Goal: Task Accomplishment & Management: Manage account settings

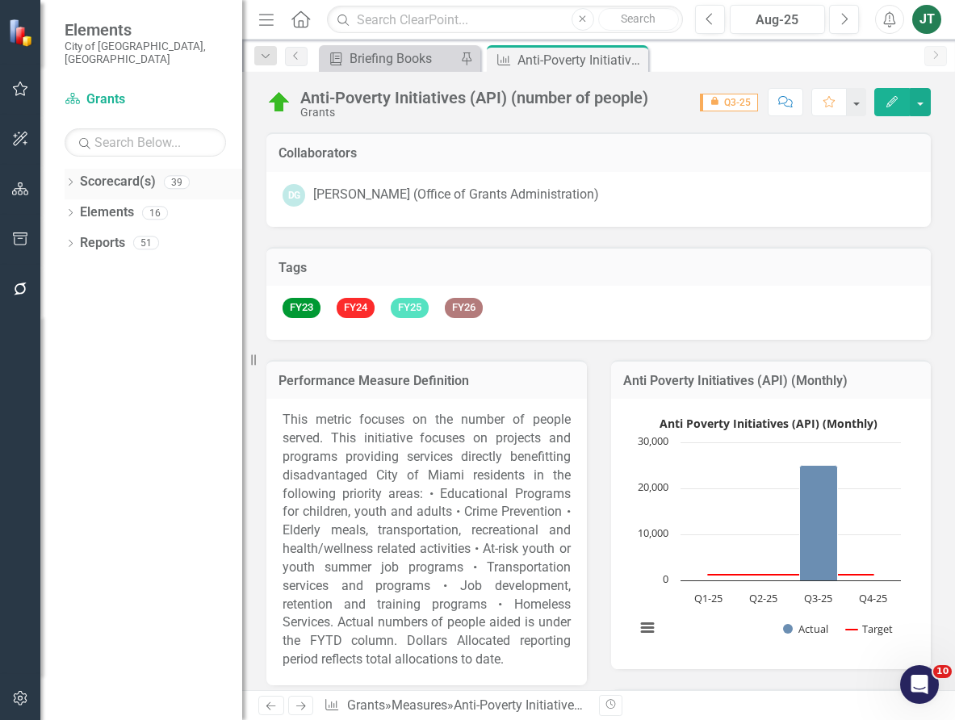
click at [71, 179] on icon "Dropdown" at bounding box center [70, 183] width 11 height 9
click at [82, 237] on icon "Dropdown" at bounding box center [79, 242] width 12 height 10
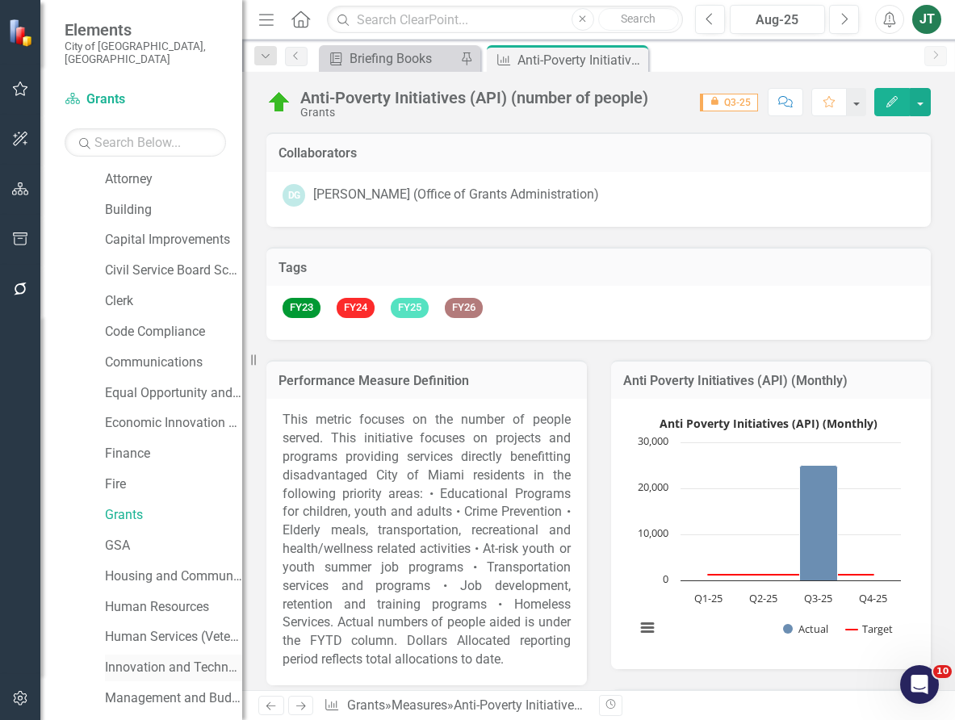
scroll to position [161, 0]
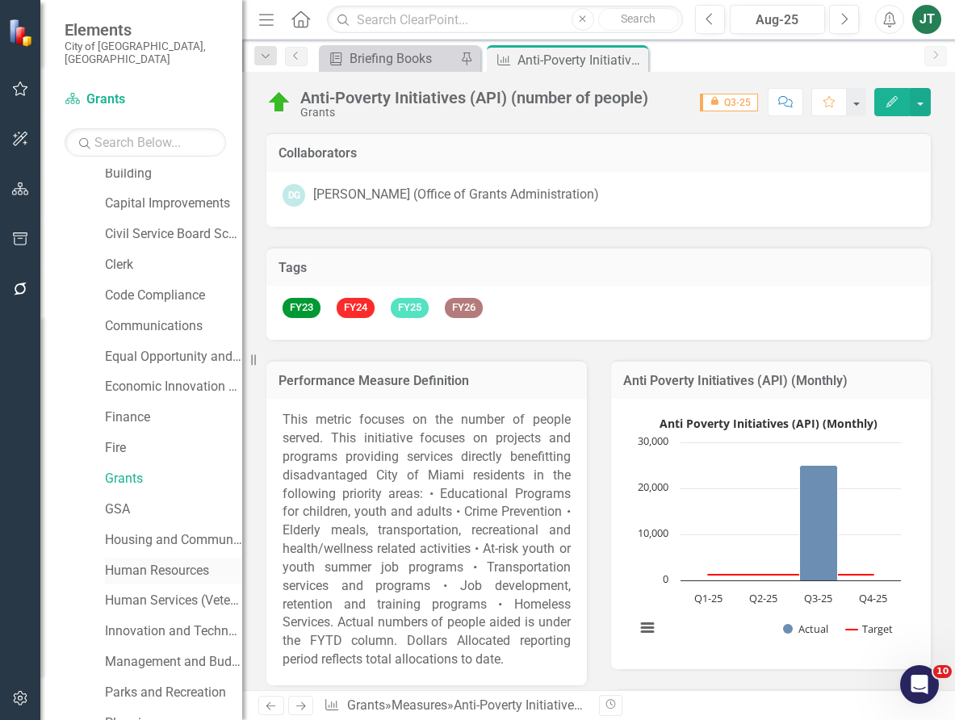
click at [166, 562] on link "Human Resources" at bounding box center [173, 571] width 137 height 19
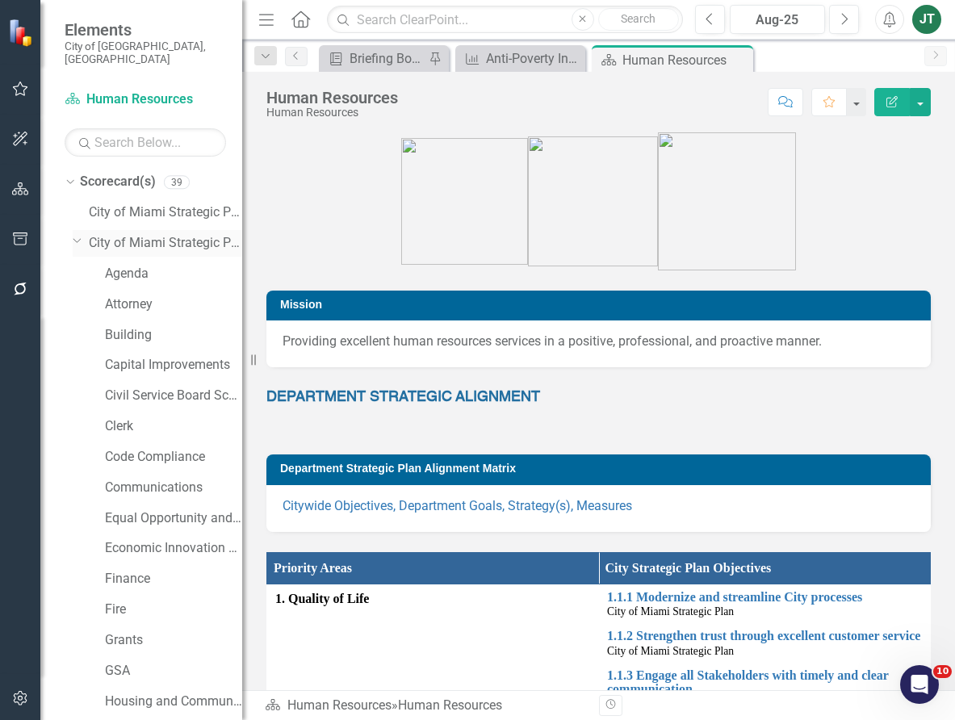
drag, startPoint x: 79, startPoint y: 229, endPoint x: 89, endPoint y: 234, distance: 10.8
click at [79, 234] on icon "Dropdown" at bounding box center [78, 240] width 10 height 12
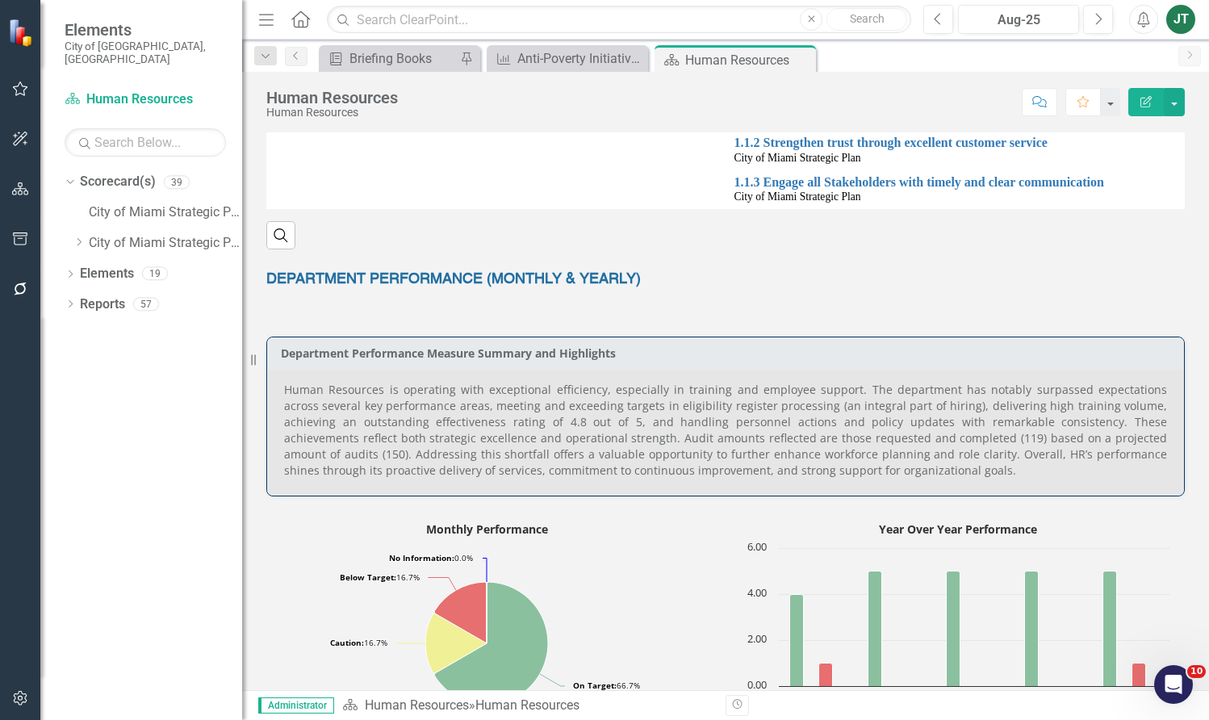
scroll to position [583, 0]
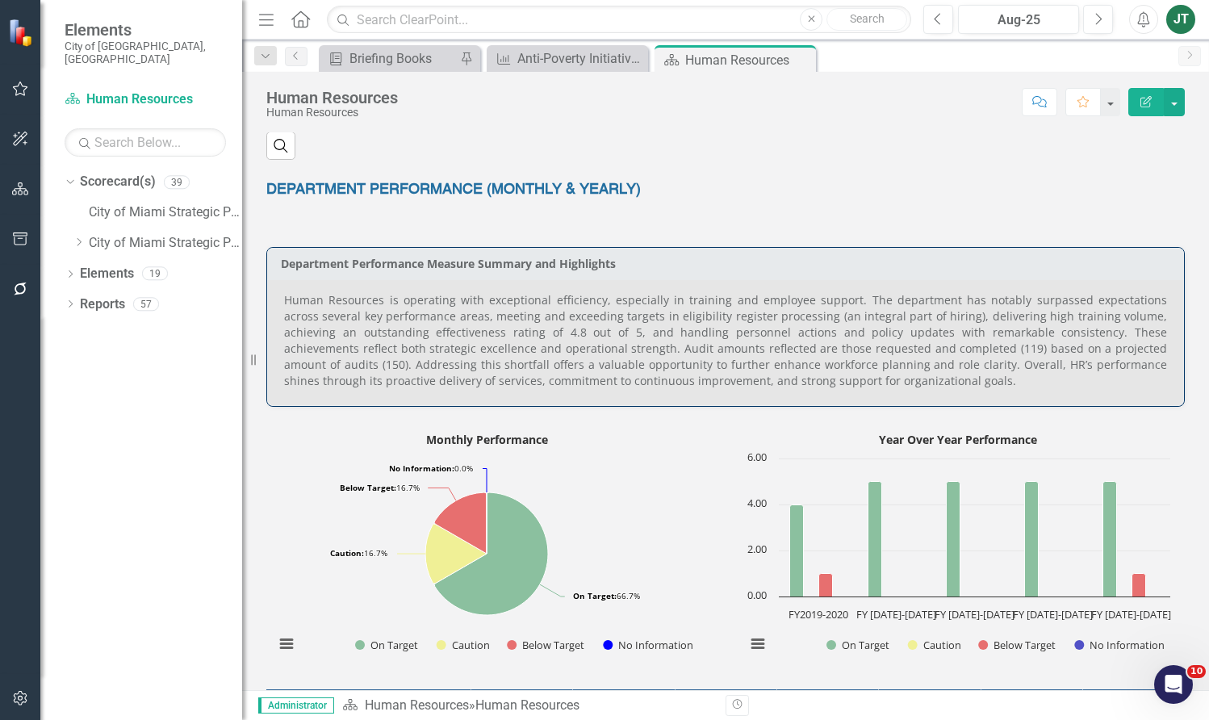
click at [760, 464] on text "6.00" at bounding box center [757, 457] width 19 height 15
drag, startPoint x: 303, startPoint y: 329, endPoint x: 534, endPoint y: 332, distance: 230.9
click at [534, 332] on p "Human Resources is operating with exceptional efficiency, especially in trainin…" at bounding box center [725, 340] width 883 height 97
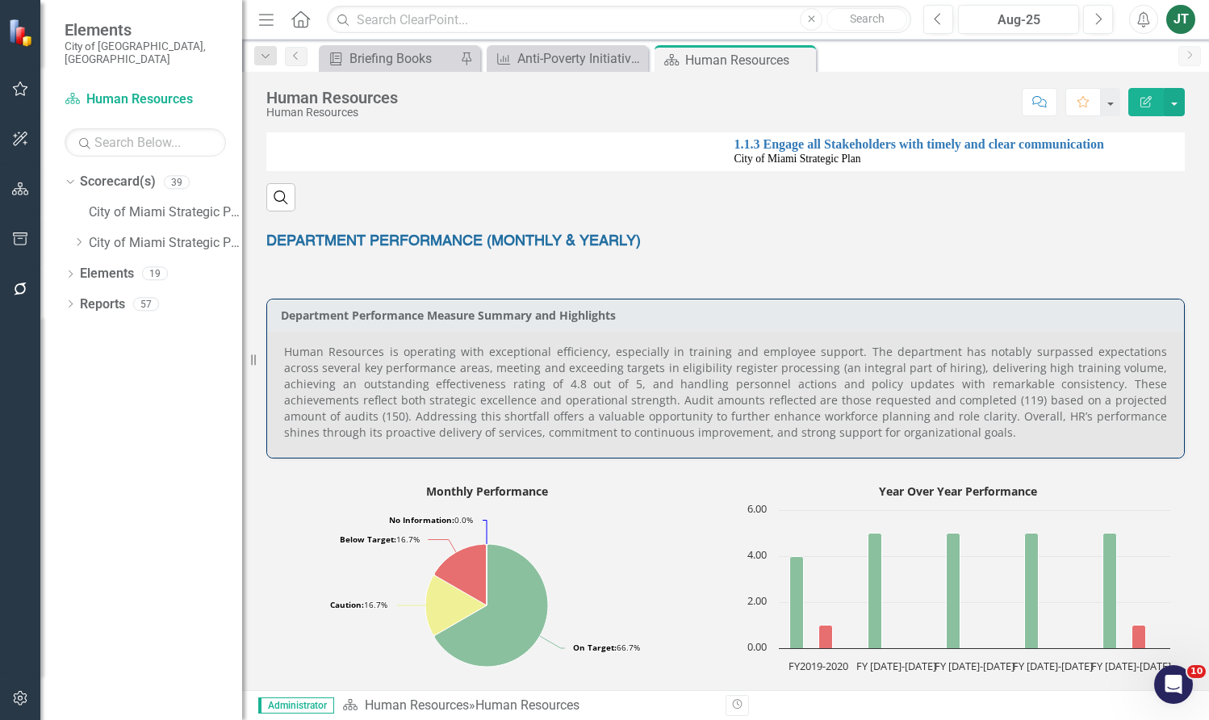
scroll to position [502, 0]
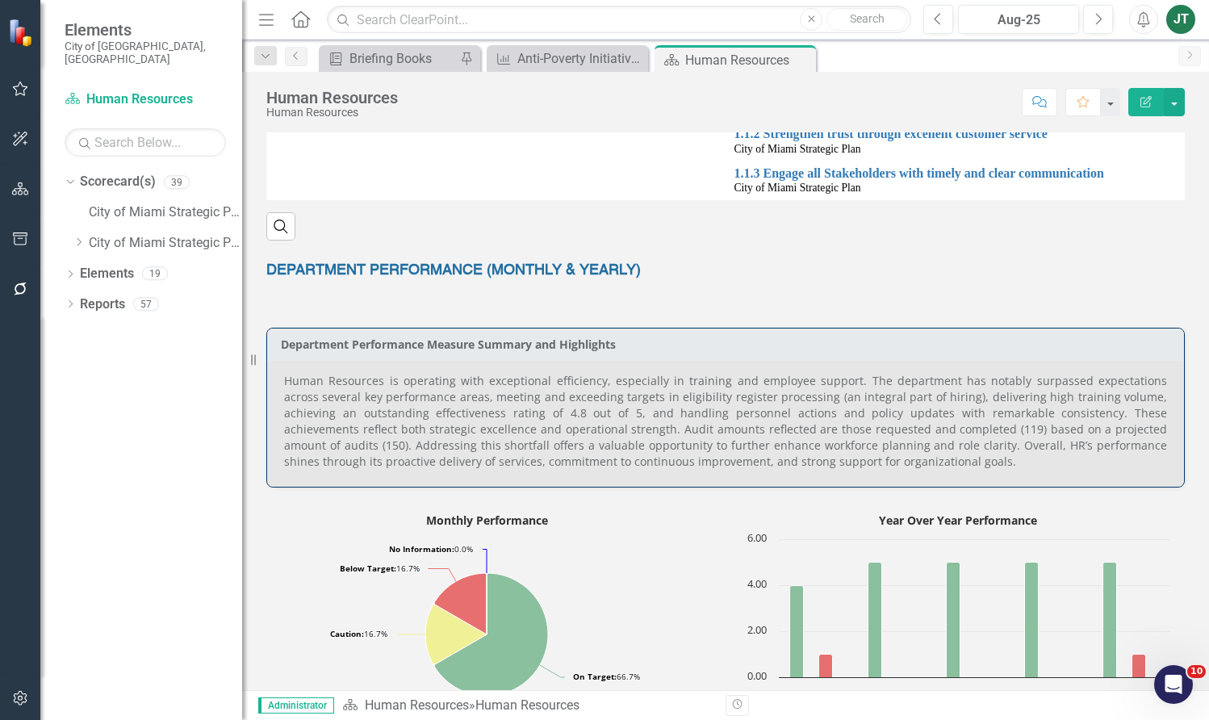
click at [555, 428] on p "Human Resources is operating with exceptional efficiency, especially in trainin…" at bounding box center [725, 421] width 883 height 97
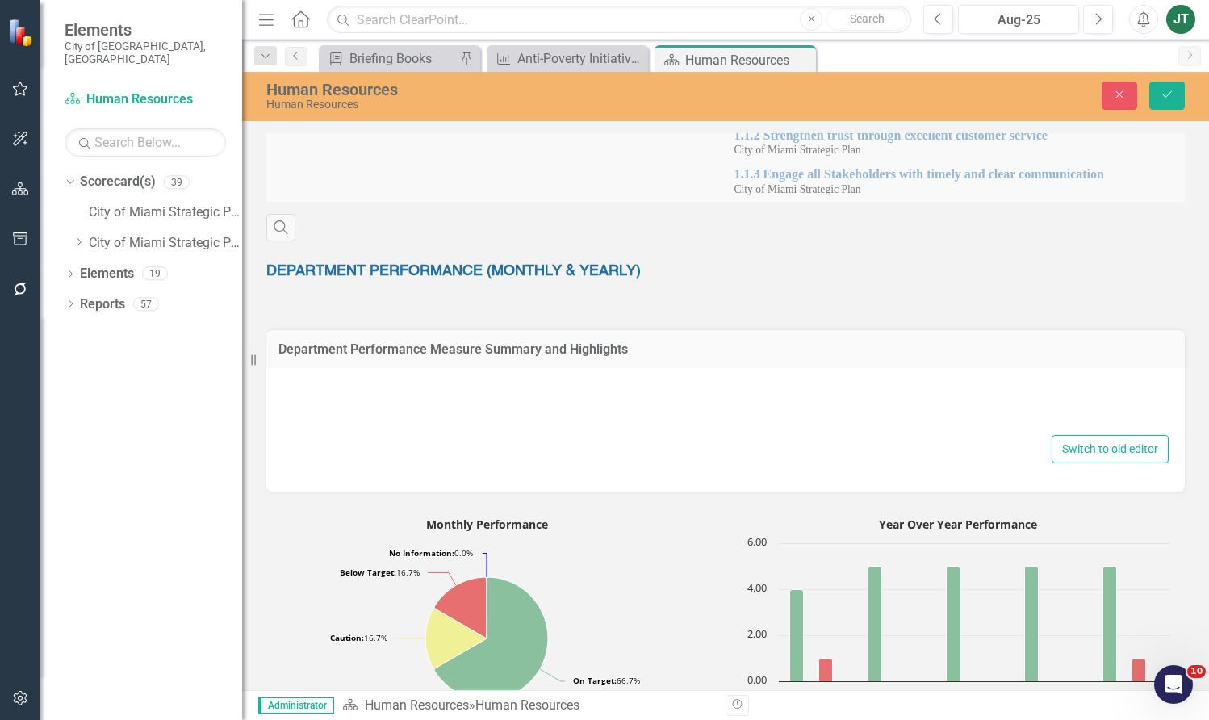
type textarea "<p style="text-align: justify;">Human Resources is operating with exceptional e…"
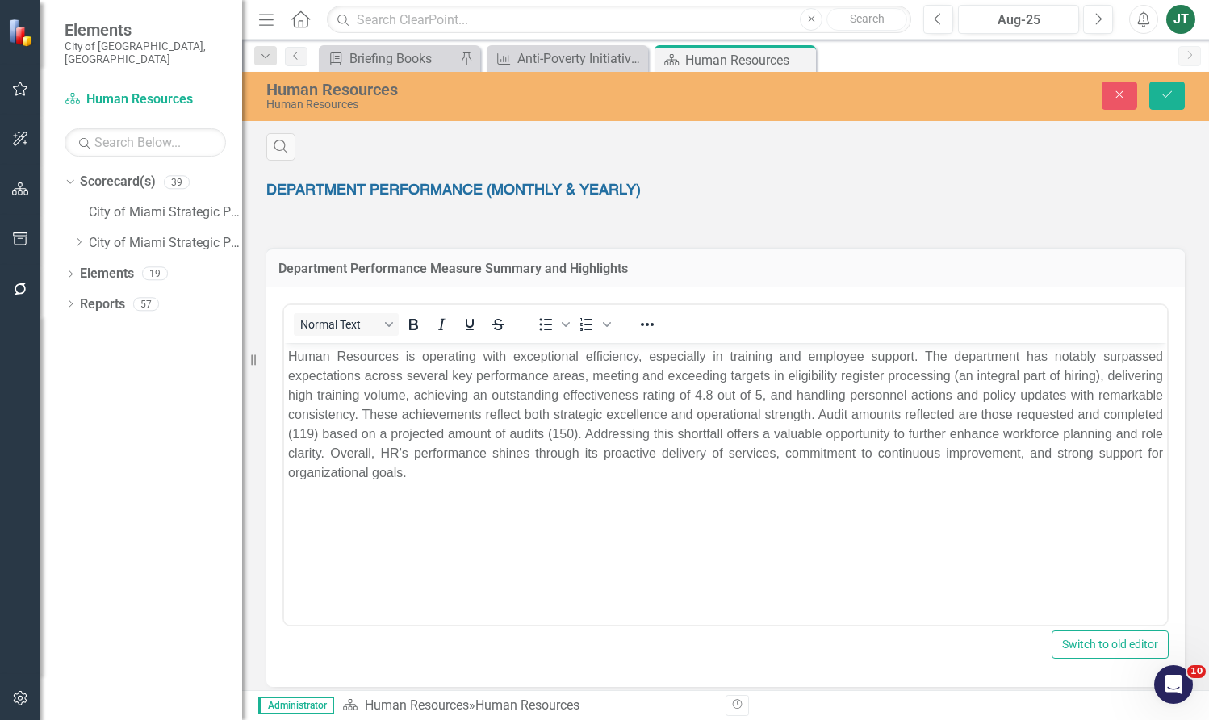
scroll to position [664, 0]
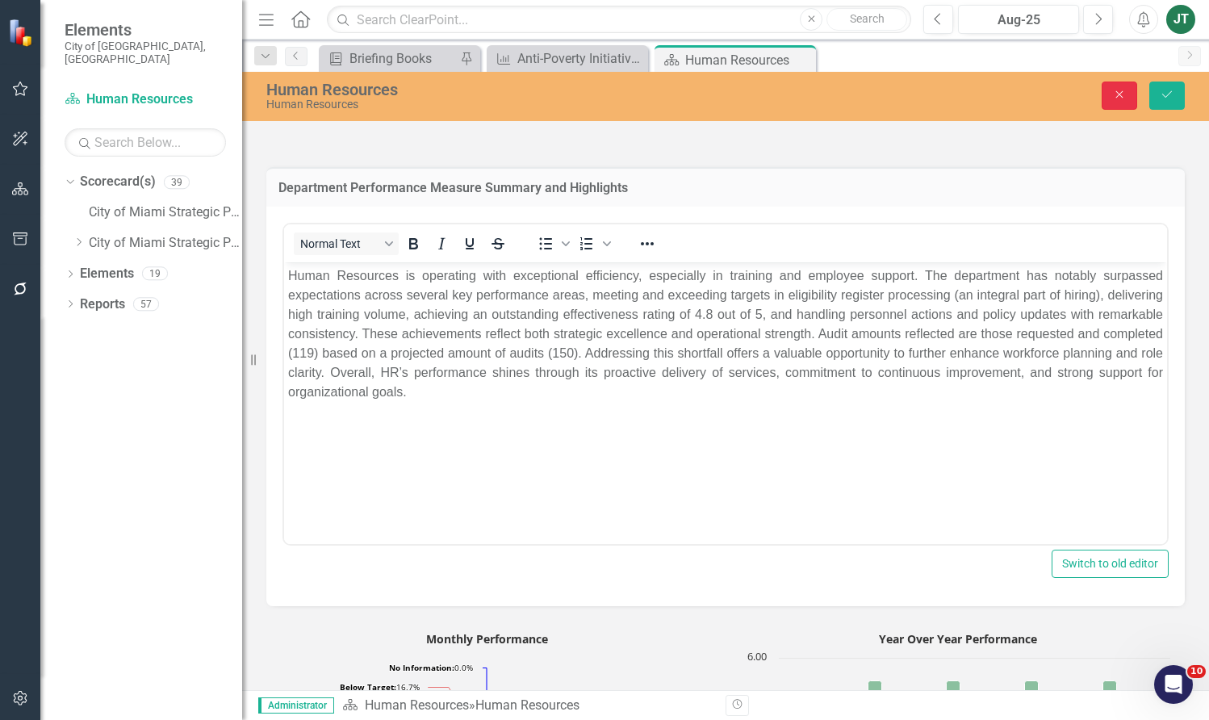
click at [954, 90] on icon "Close" at bounding box center [1120, 94] width 15 height 11
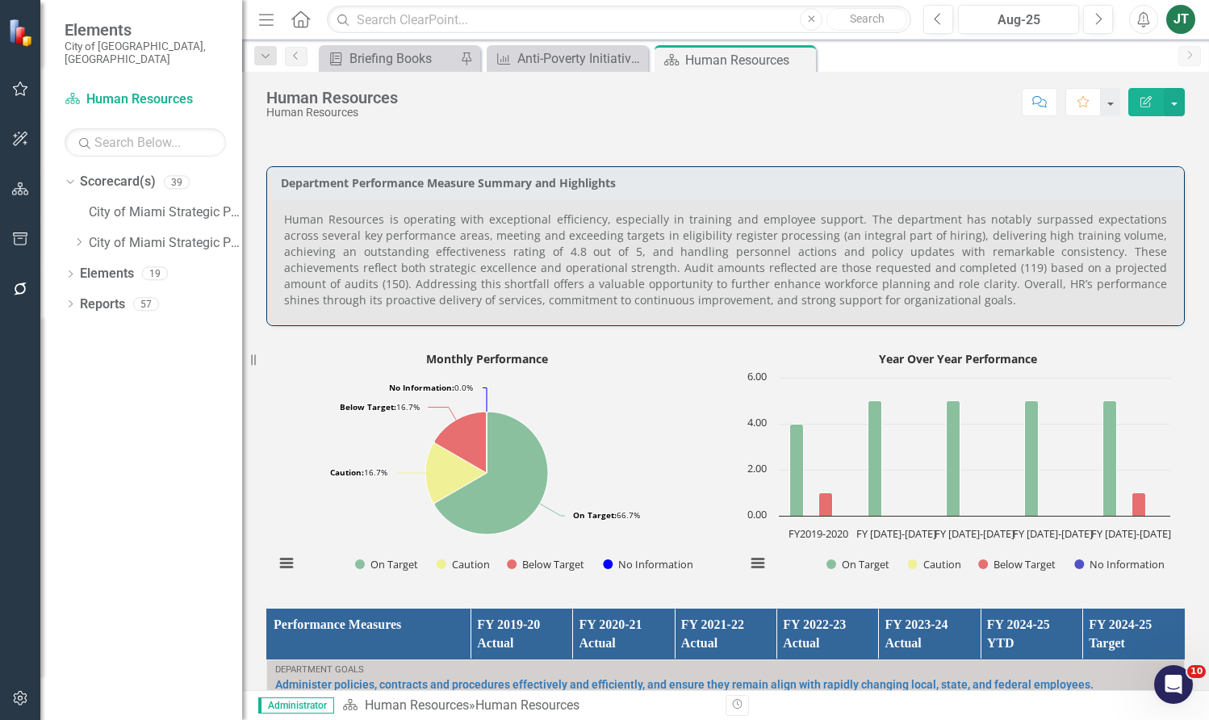
click at [912, 282] on p "Human Resources is operating with exceptional efficiency, especially in trainin…" at bounding box center [725, 260] width 883 height 97
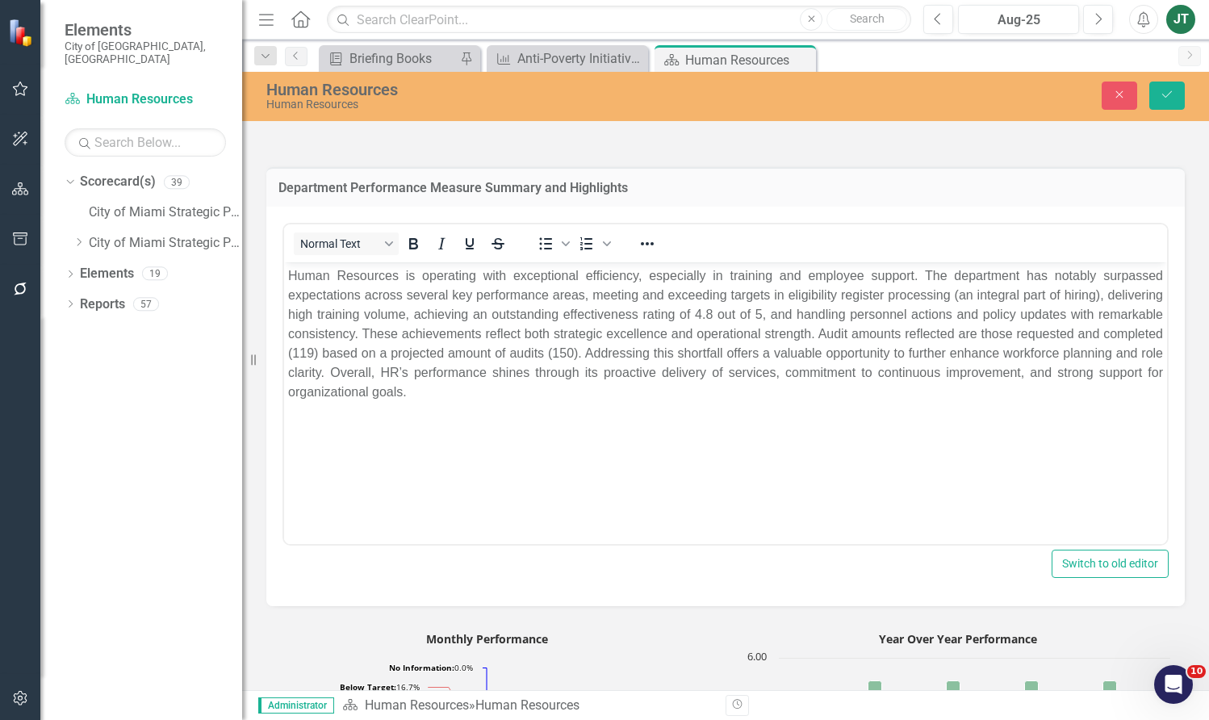
scroll to position [0, 0]
click at [383, 348] on p "Human Resources is operating with exceptional efficiency, especially in trainin…" at bounding box center [725, 334] width 875 height 136
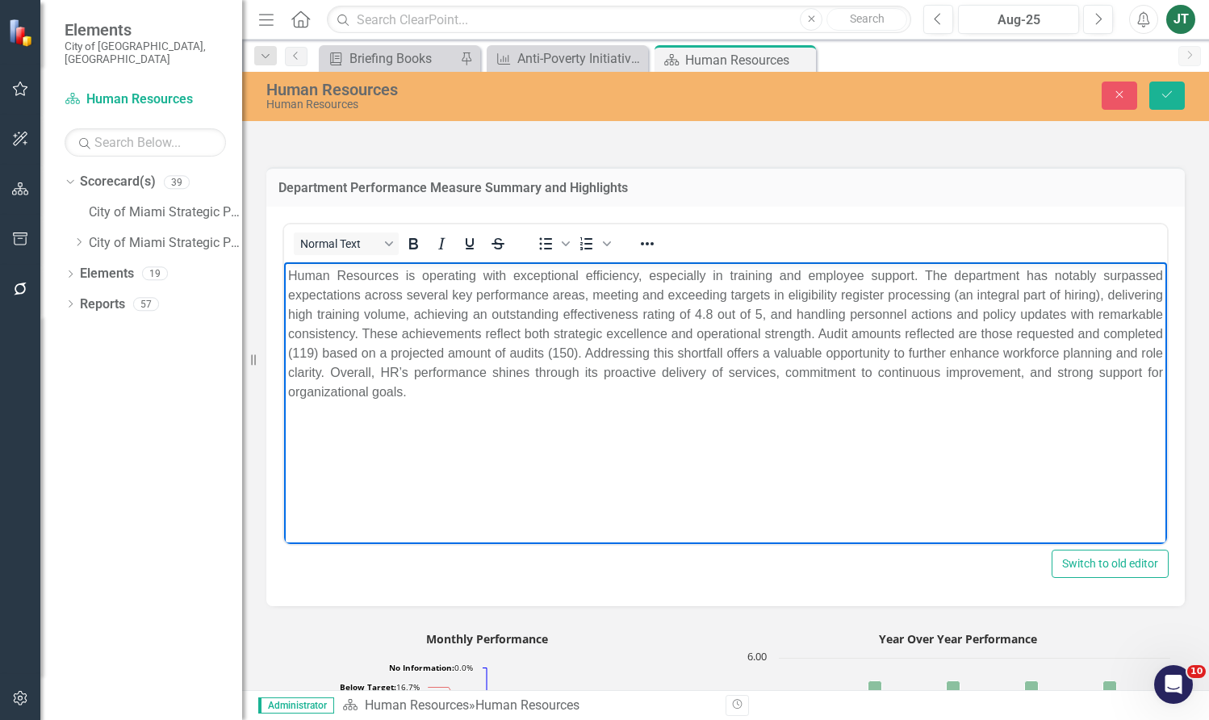
click at [400, 353] on p "Human Resources is operating with exceptional efficiency, especially in trainin…" at bounding box center [725, 334] width 875 height 136
click at [394, 349] on p "Human Resources is operating with exceptional efficiency, especially in trainin…" at bounding box center [725, 334] width 875 height 136
click at [656, 350] on p "Human Resources is operating with exceptional efficiency, especially in trainin…" at bounding box center [725, 334] width 875 height 136
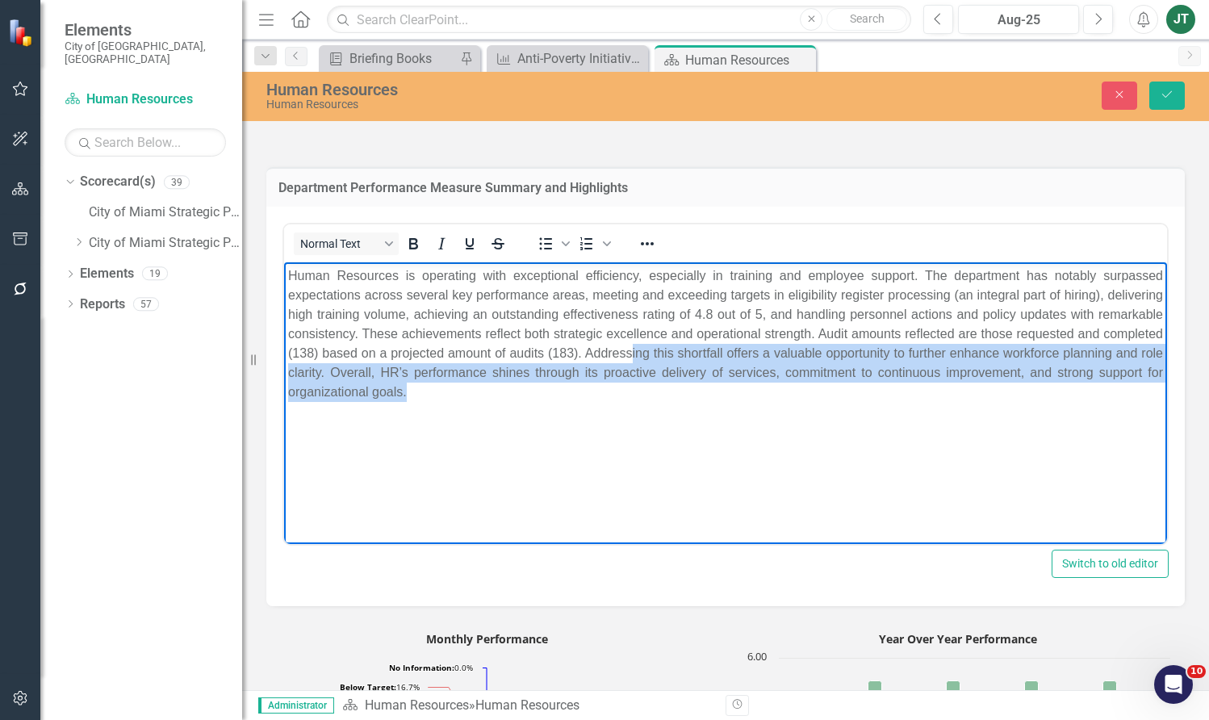
drag, startPoint x: 724, startPoint y: 352, endPoint x: 1028, endPoint y: 427, distance: 312.7
click at [954, 421] on body "Human Resources is operating with exceptional efficiency, especially in trainin…" at bounding box center [725, 383] width 883 height 242
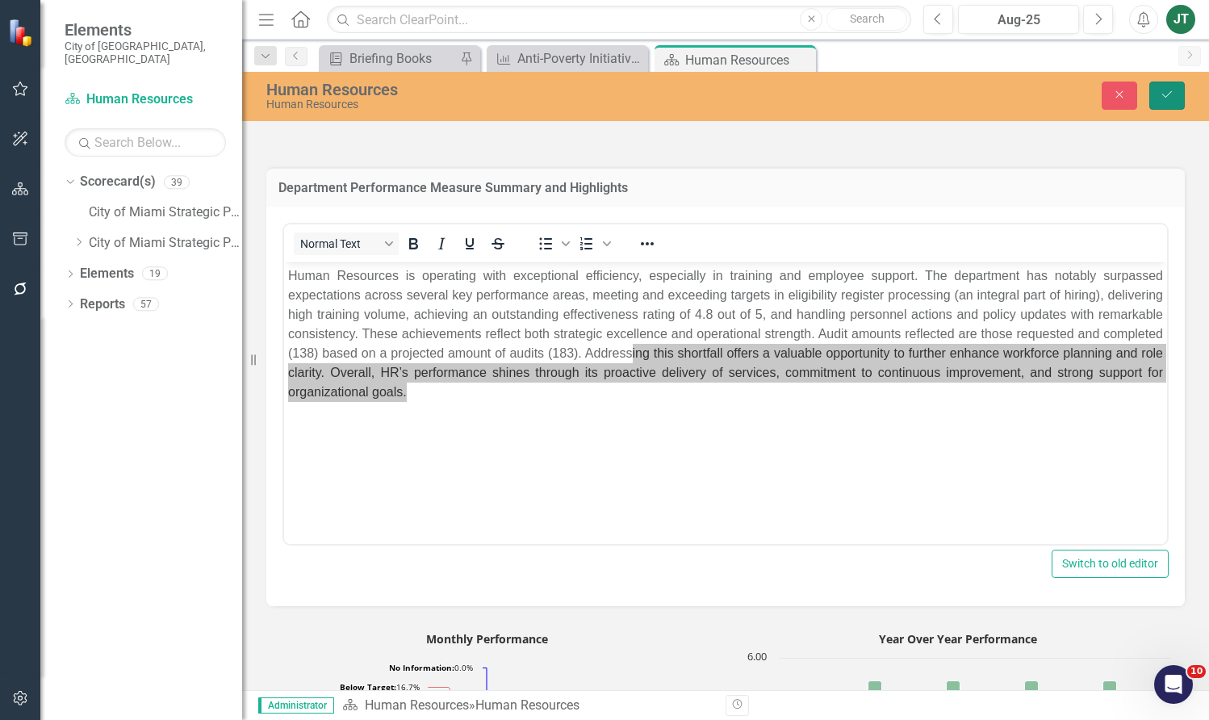
click at [954, 92] on icon "Save" at bounding box center [1167, 94] width 15 height 11
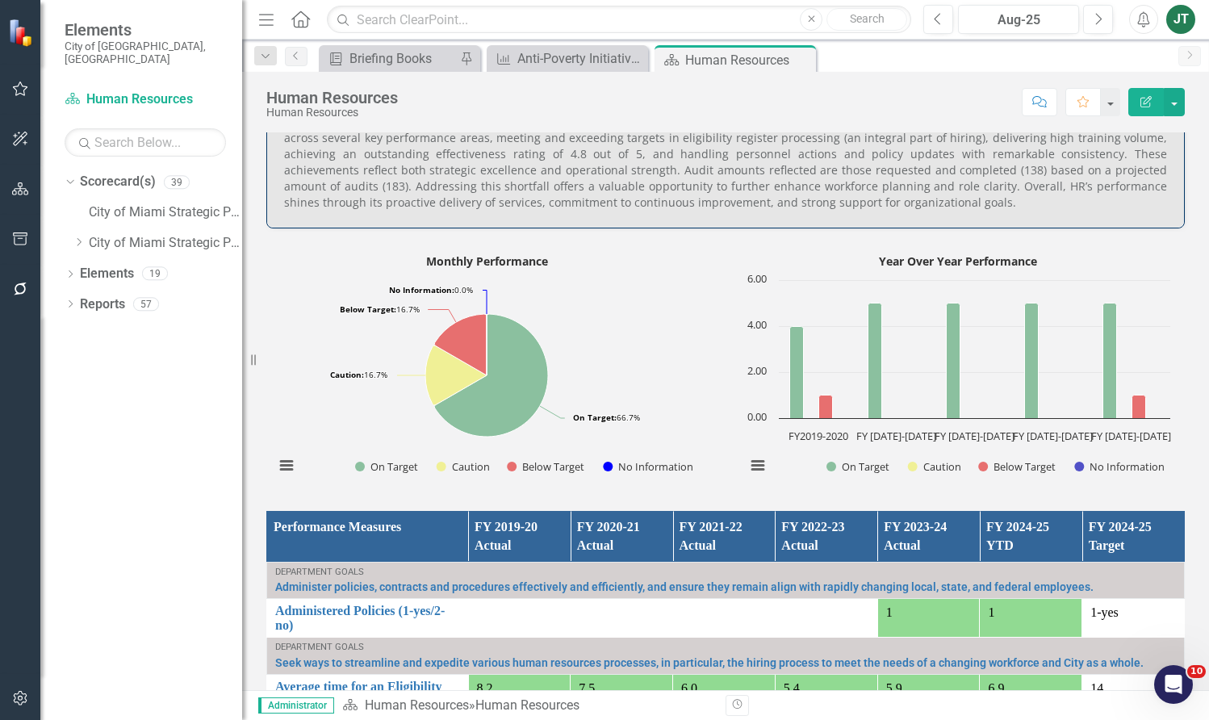
scroll to position [646, 0]
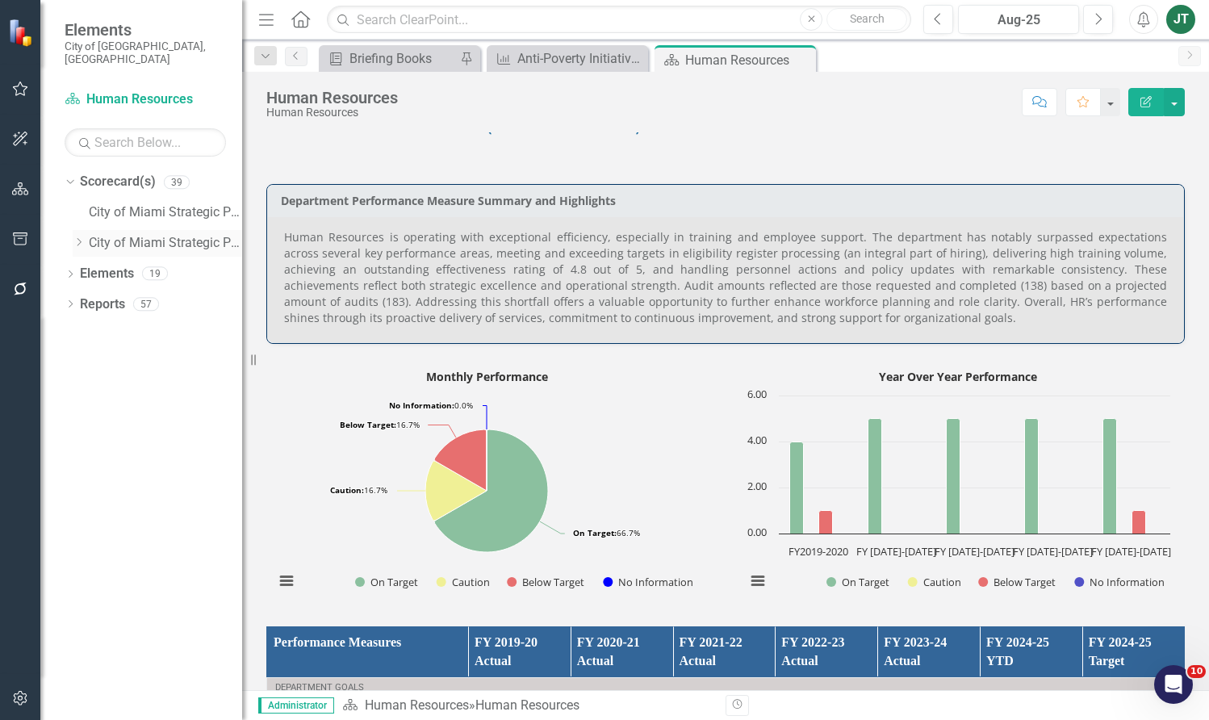
click at [76, 237] on icon "Dropdown" at bounding box center [79, 242] width 12 height 10
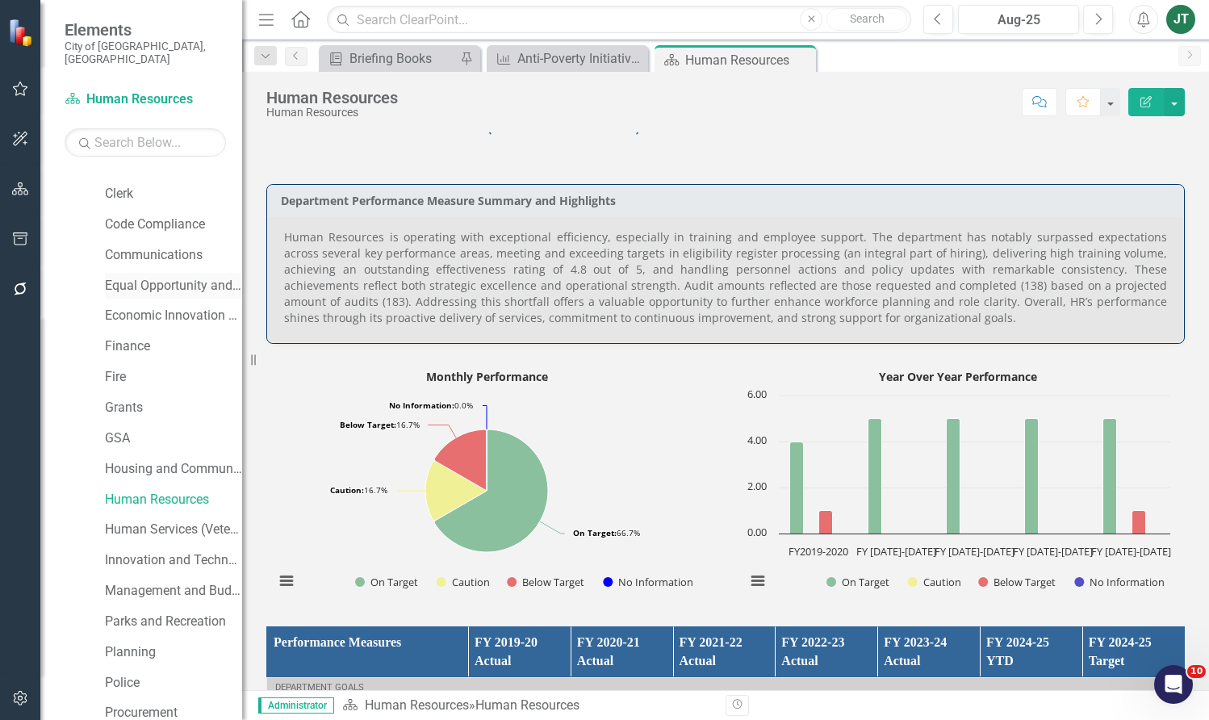
scroll to position [242, 0]
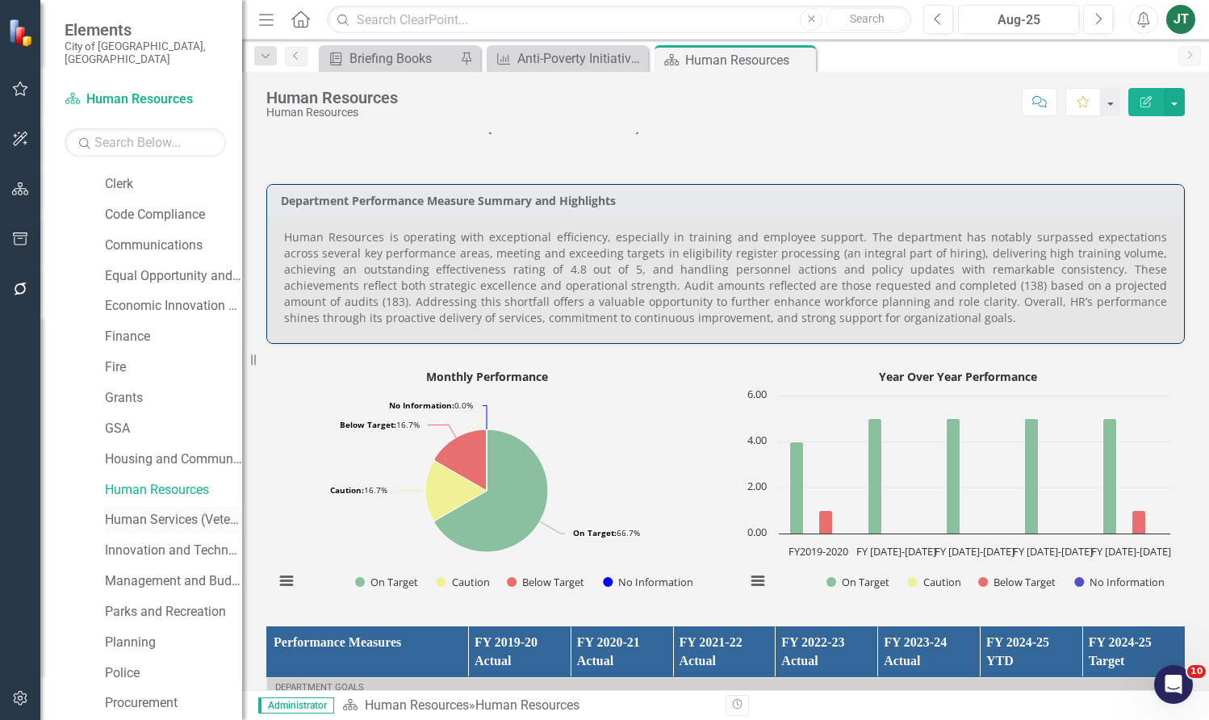
click at [152, 514] on link "Human Services (Veterans and Homeless)" at bounding box center [173, 520] width 137 height 19
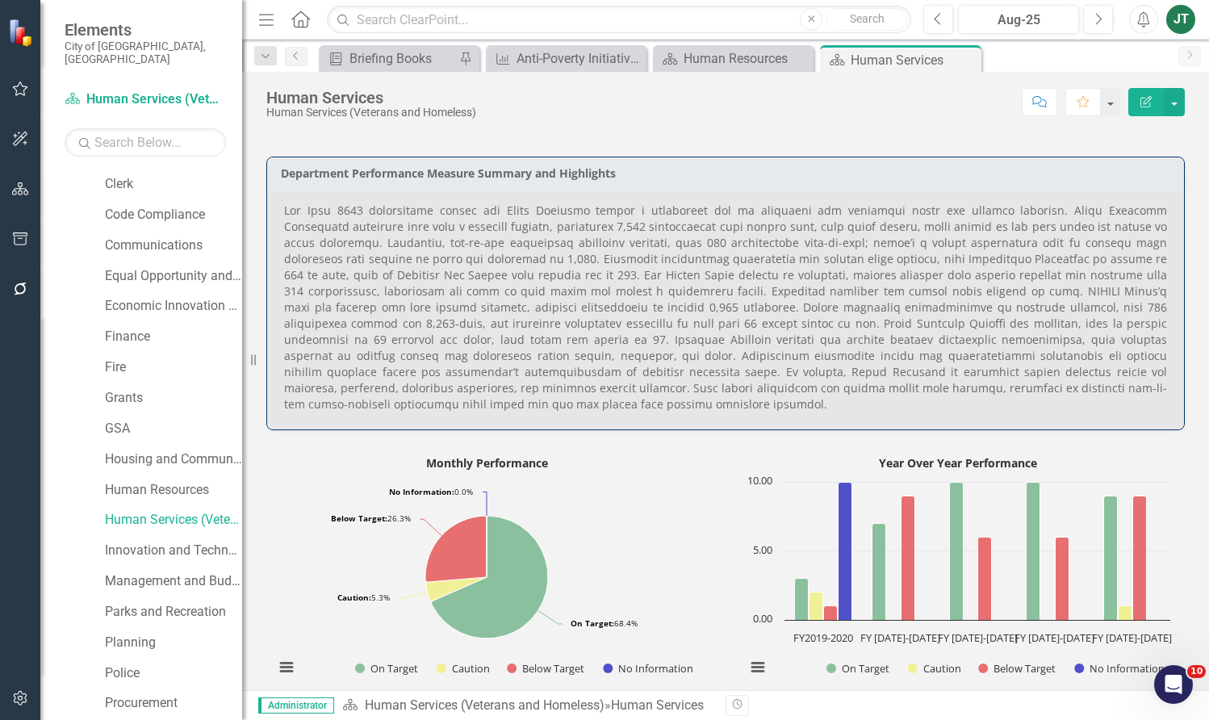
scroll to position [1373, 0]
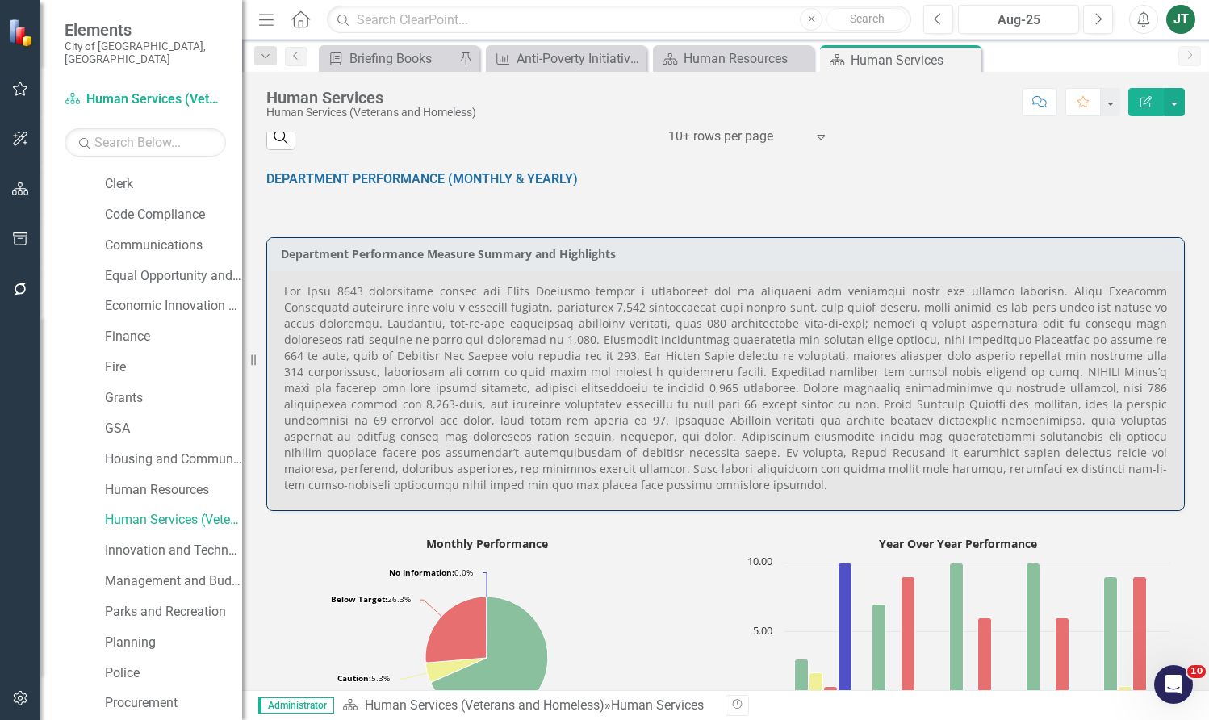
click at [326, 326] on p at bounding box center [725, 388] width 883 height 210
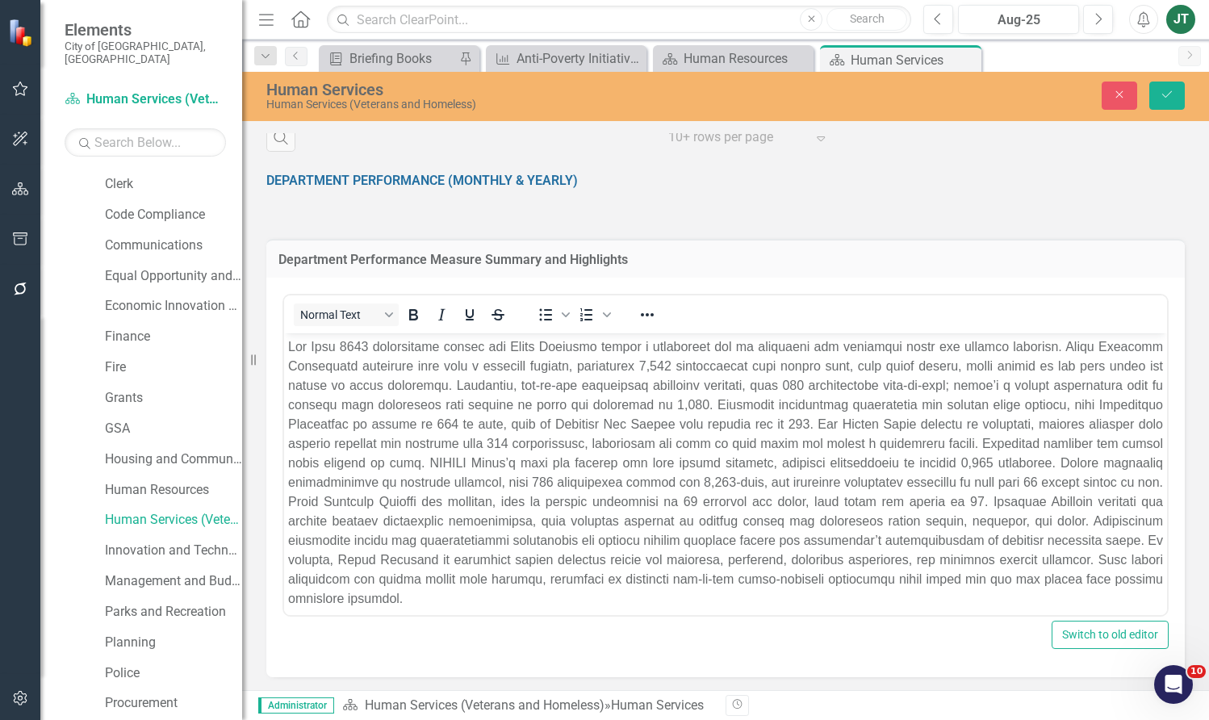
scroll to position [0, 0]
drag, startPoint x: 350, startPoint y: 355, endPoint x: 328, endPoint y: 351, distance: 22.2
click at [349, 355] on p "Rich Text Area. Press ALT-0 for help." at bounding box center [725, 472] width 875 height 271
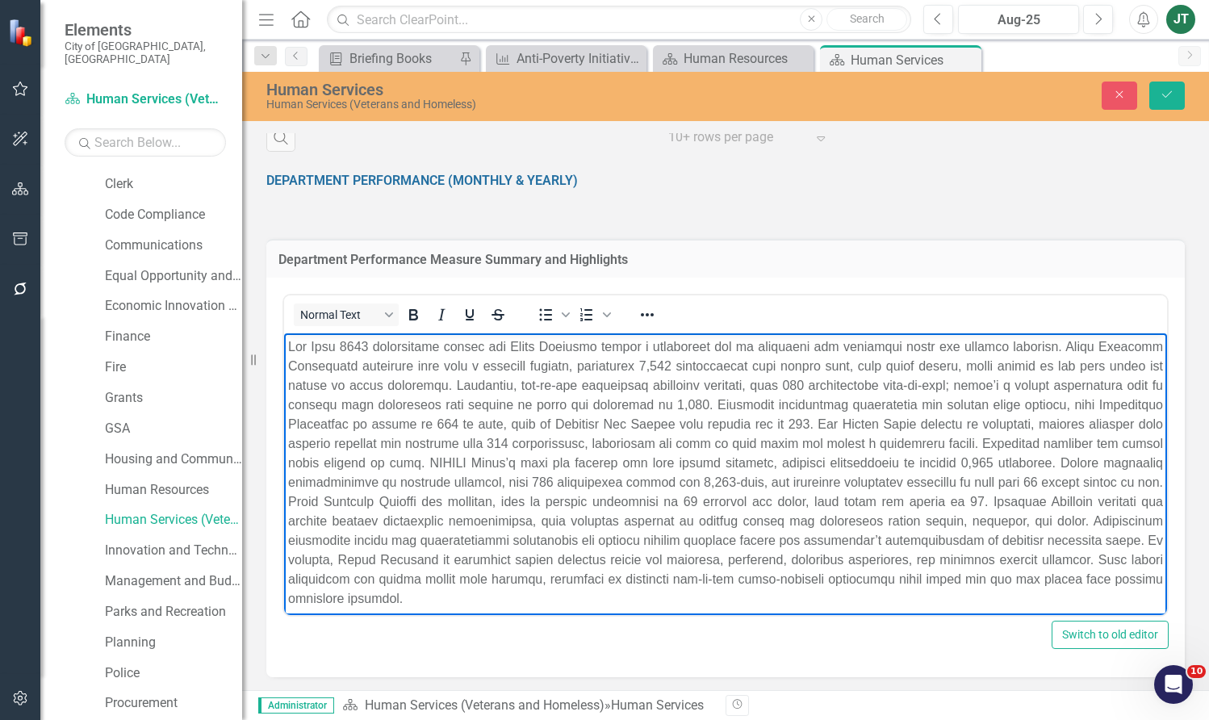
click at [328, 346] on p "Rich Text Area. Press ALT-0 for help." at bounding box center [725, 472] width 875 height 271
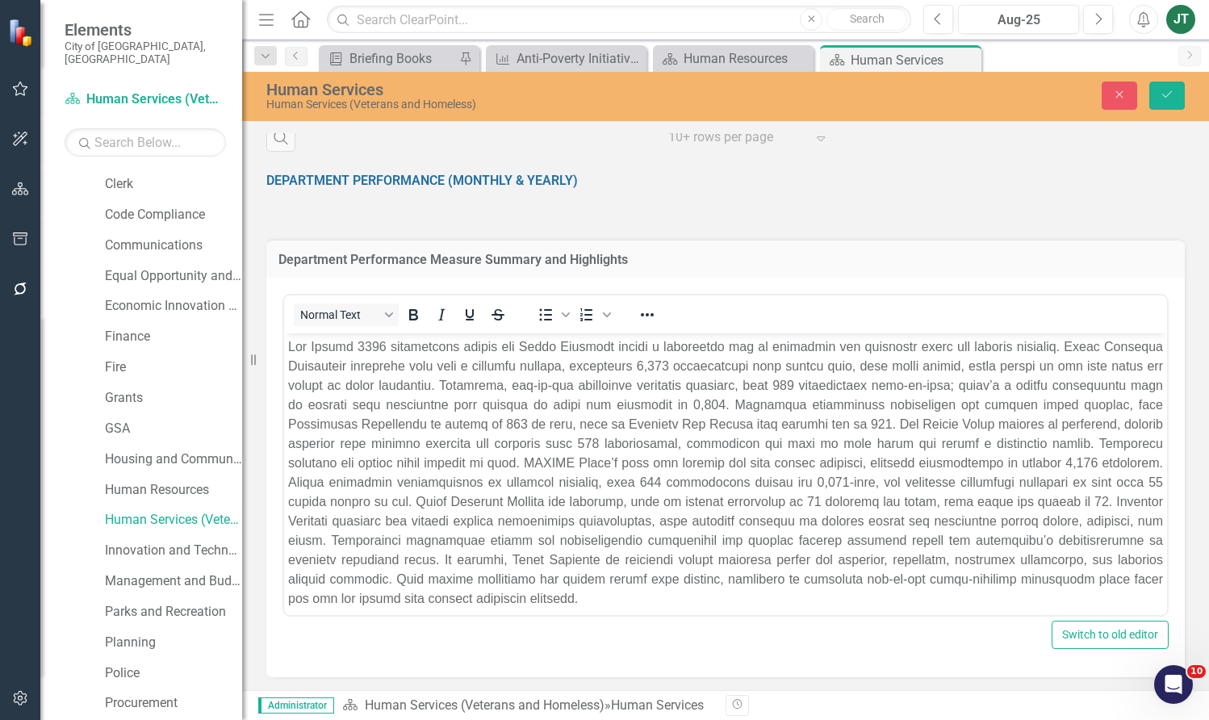
click at [798, 236] on div "Department Performance Measure Summary and Highlights Normal Text To open the p…" at bounding box center [725, 448] width 943 height 459
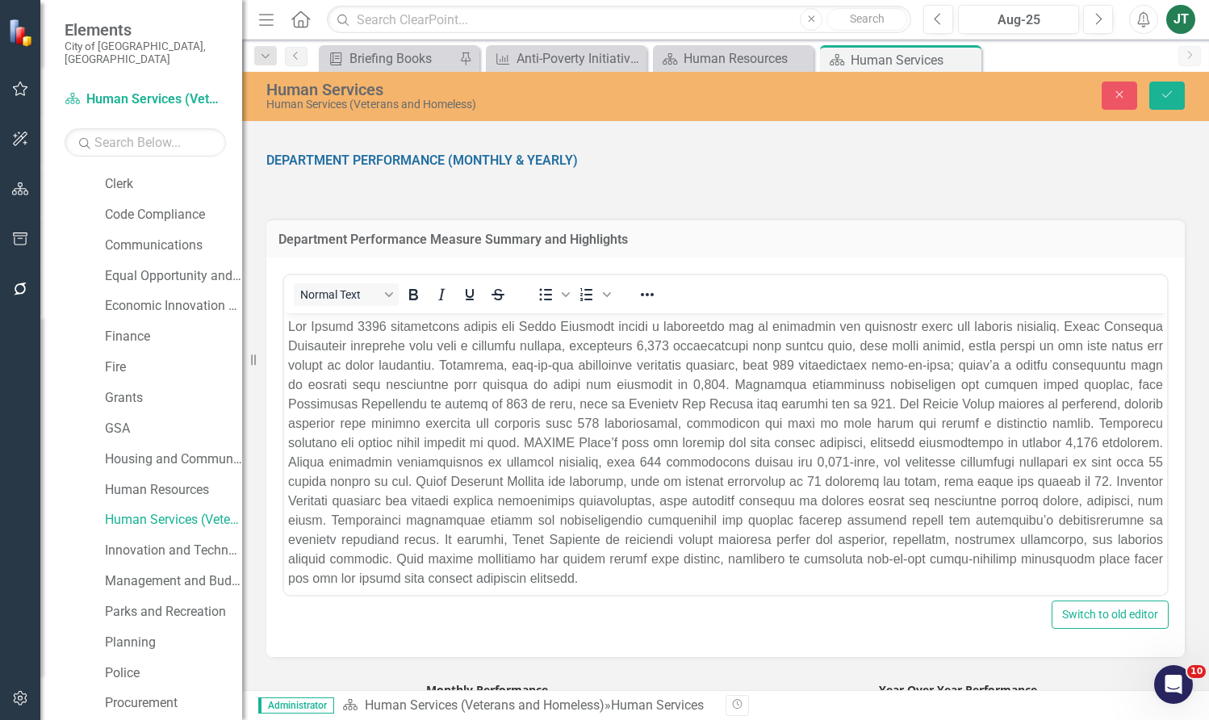
scroll to position [1453, 0]
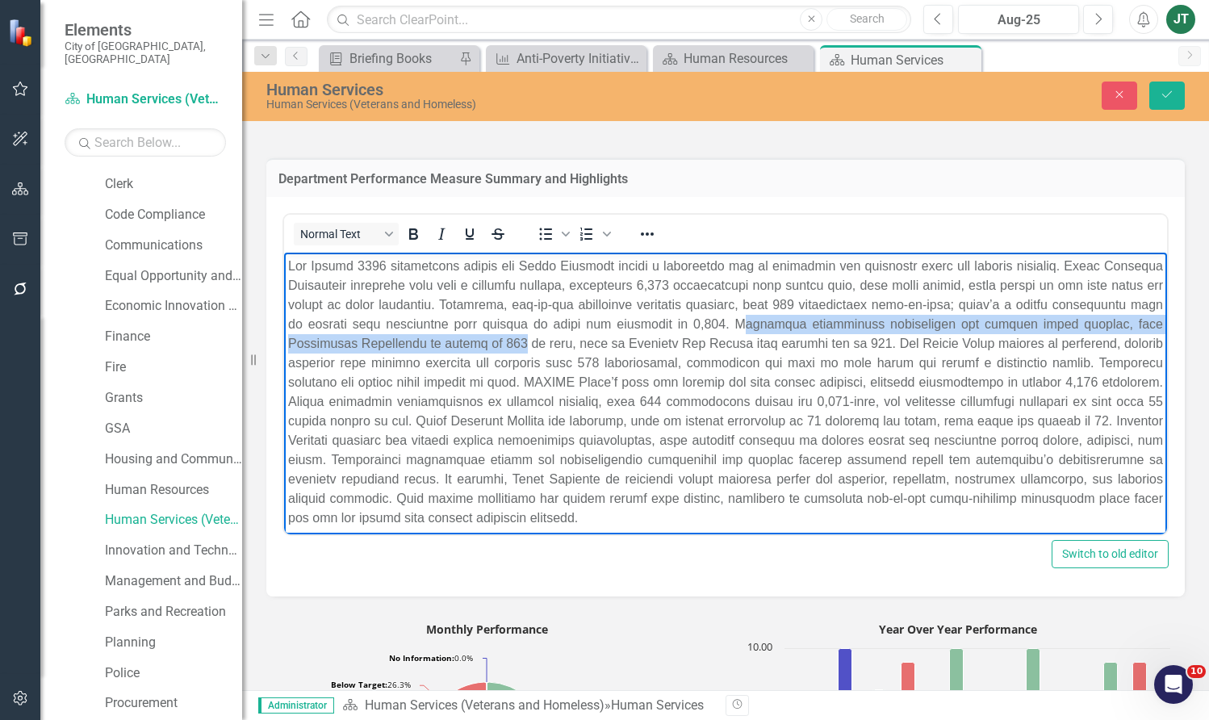
drag, startPoint x: 845, startPoint y: 322, endPoint x: 486, endPoint y: 363, distance: 360.8
click at [602, 339] on p "Rich Text Area. Press ALT-0 for help." at bounding box center [725, 392] width 875 height 271
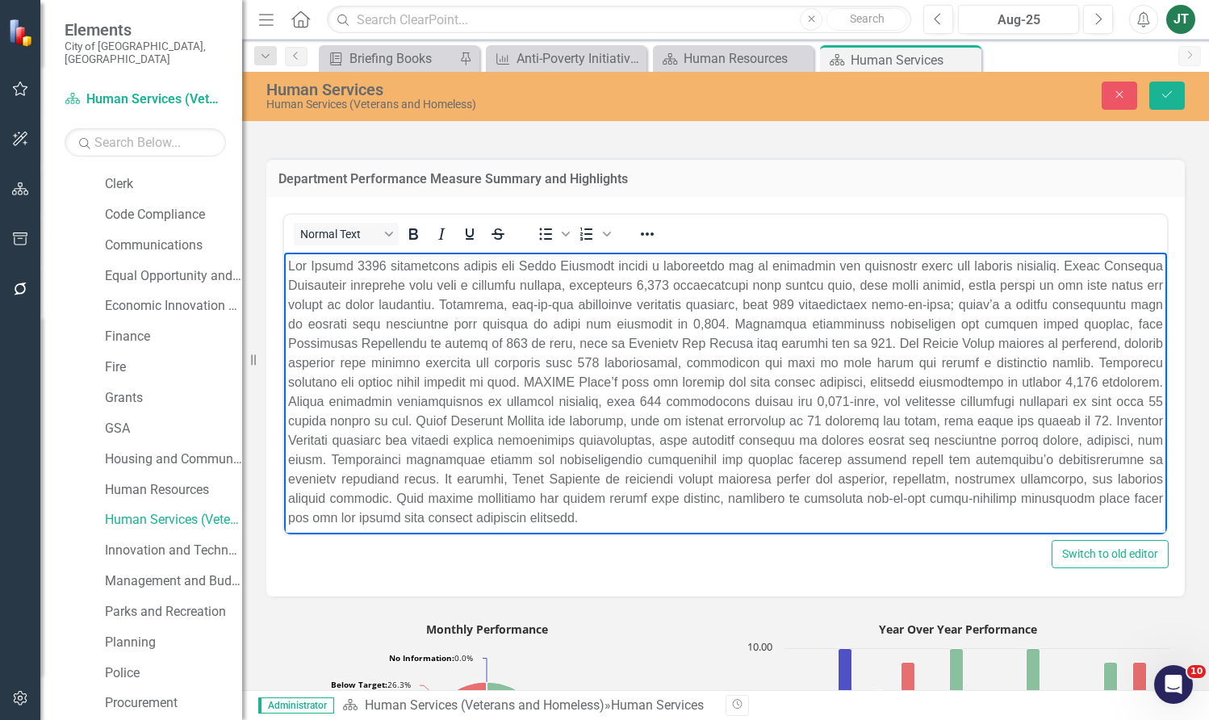
click at [857, 367] on p "Rich Text Area. Press ALT-0 for help." at bounding box center [725, 392] width 875 height 271
click at [597, 341] on p "Rich Text Area. Press ALT-0 for help." at bounding box center [725, 392] width 875 height 271
click at [597, 342] on p "Rich Text Area. Press ALT-0 for help." at bounding box center [725, 392] width 875 height 271
click at [953, 337] on p "Rich Text Area. Press ALT-0 for help." at bounding box center [725, 392] width 875 height 271
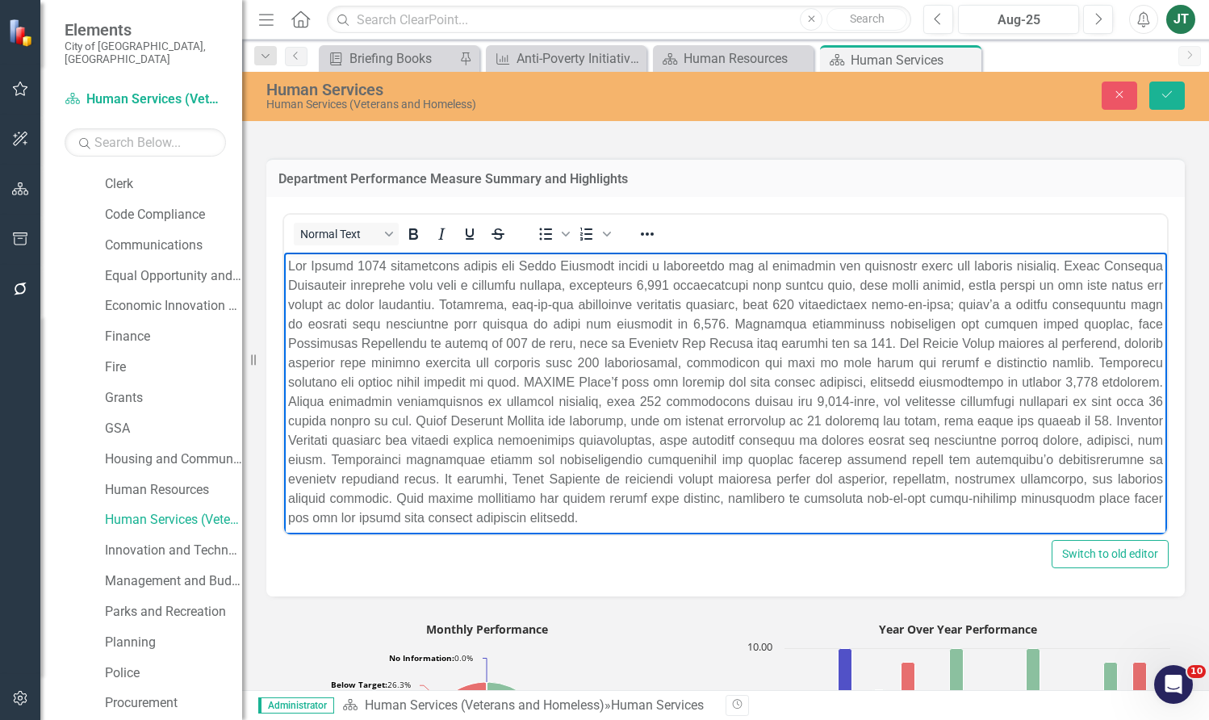
click at [954, 340] on p "Rich Text Area. Press ALT-0 for help." at bounding box center [725, 392] width 875 height 271
click at [803, 400] on p "Rich Text Area. Press ALT-0 for help." at bounding box center [725, 392] width 875 height 271
click at [510, 413] on p "Rich Text Area. Press ALT-0 for help." at bounding box center [725, 392] width 875 height 271
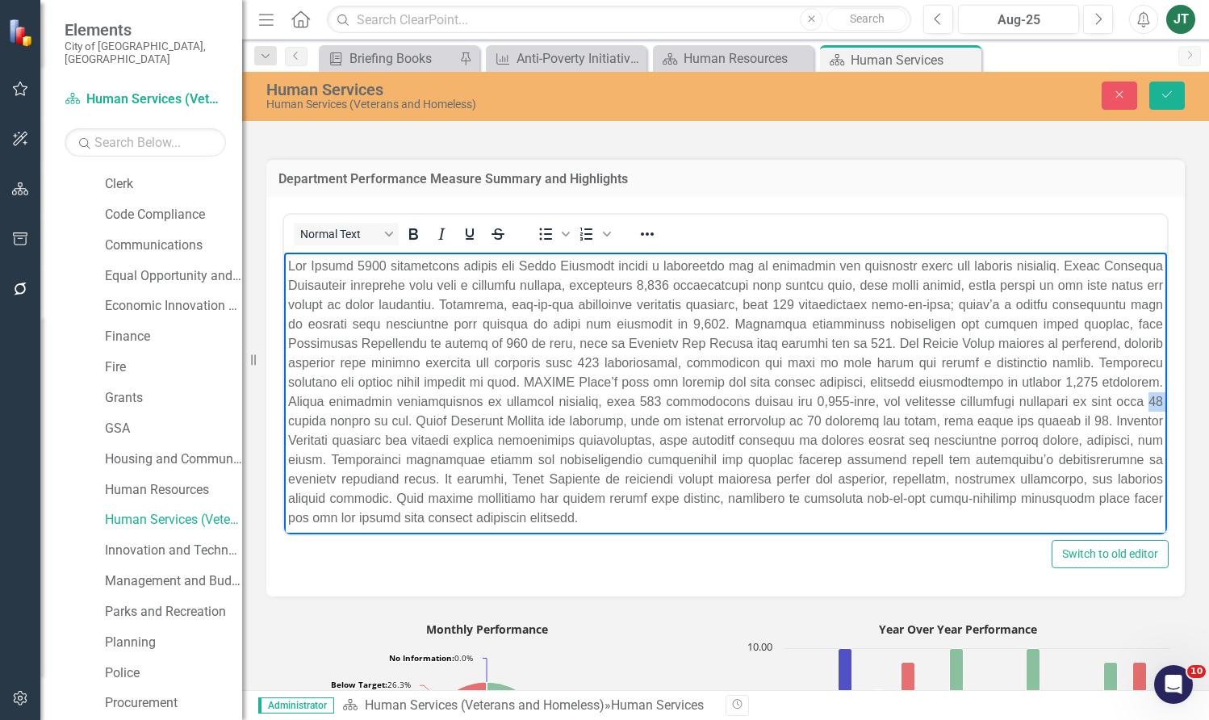
click at [510, 413] on p "Rich Text Area. Press ALT-0 for help." at bounding box center [725, 392] width 875 height 271
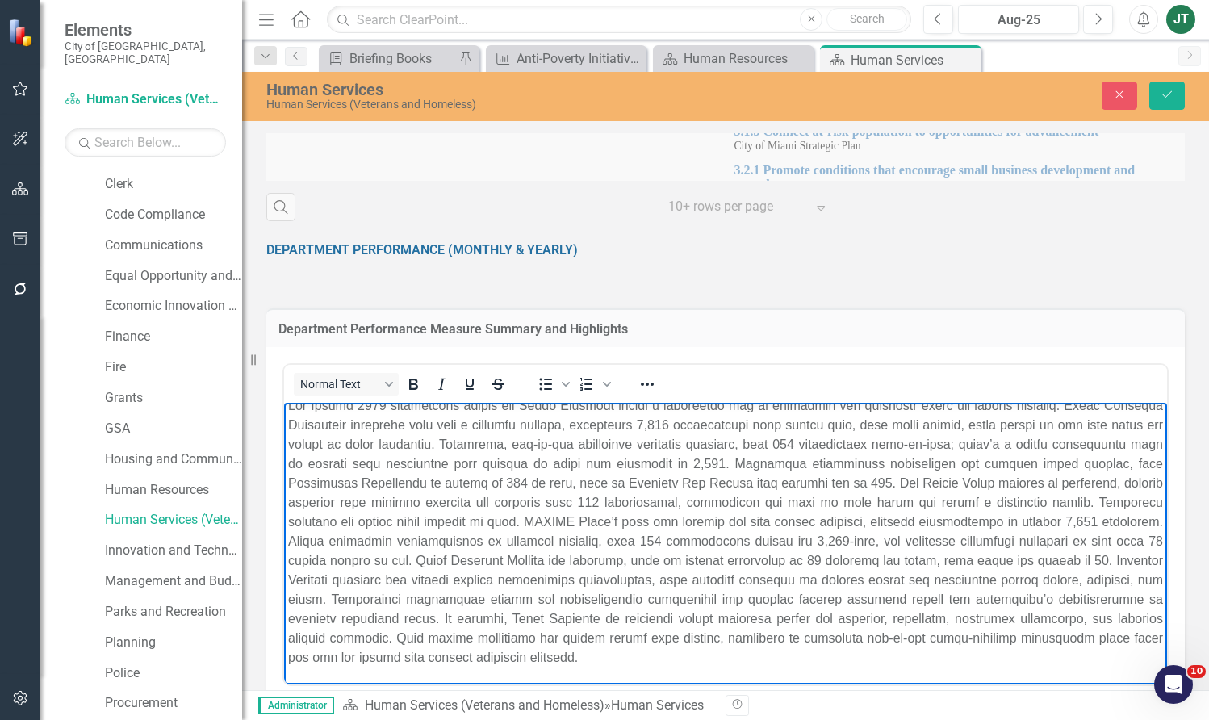
scroll to position [1292, 0]
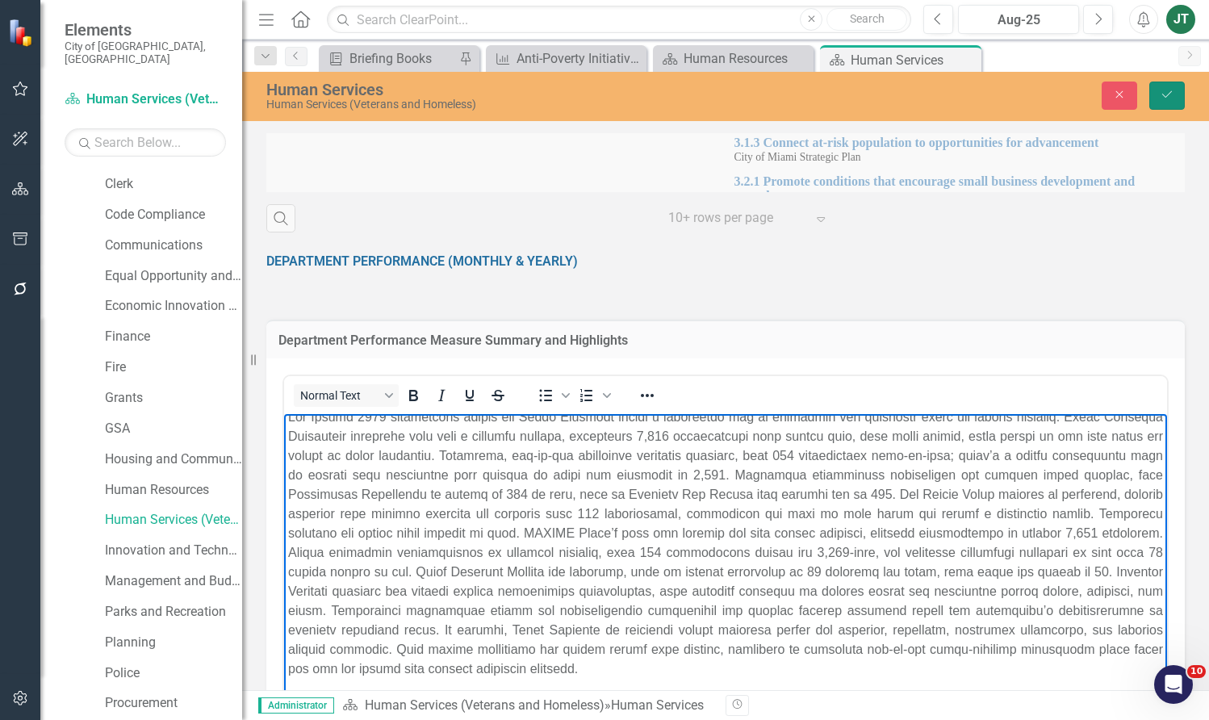
drag, startPoint x: 1168, startPoint y: 82, endPoint x: 1122, endPoint y: 119, distance: 59.1
click at [954, 82] on button "Save" at bounding box center [1168, 96] width 36 height 28
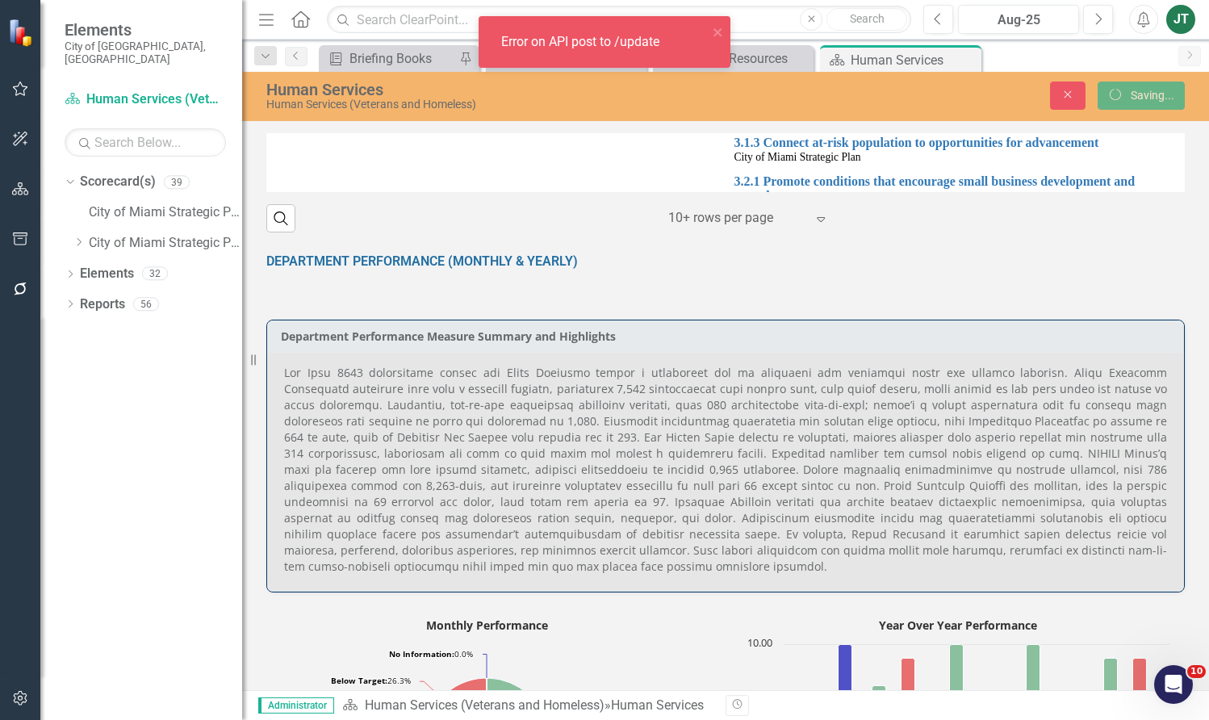
scroll to position [0, 0]
